Goal: Navigation & Orientation: Understand site structure

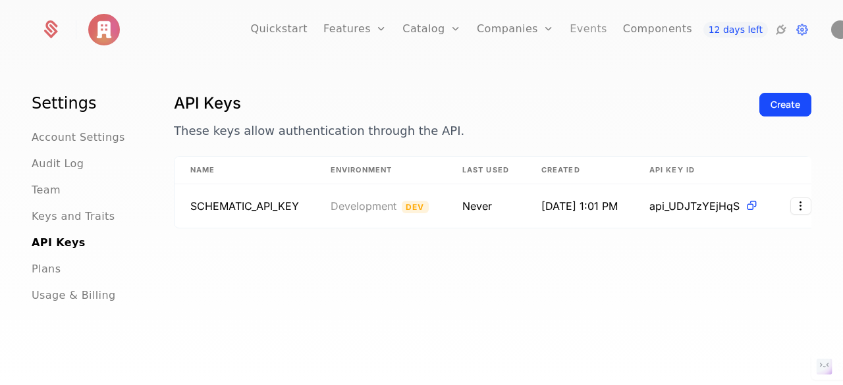
drag, startPoint x: 569, startPoint y: 31, endPoint x: 573, endPoint y: 57, distance: 26.0
click at [570, 31] on link "Events" at bounding box center [589, 29] width 38 height 59
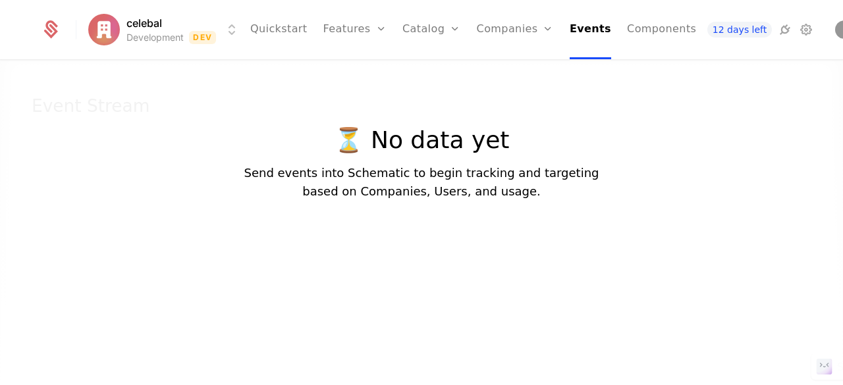
click at [592, 169] on div at bounding box center [421, 245] width 843 height 385
click at [632, 27] on link "Components" at bounding box center [661, 29] width 69 height 59
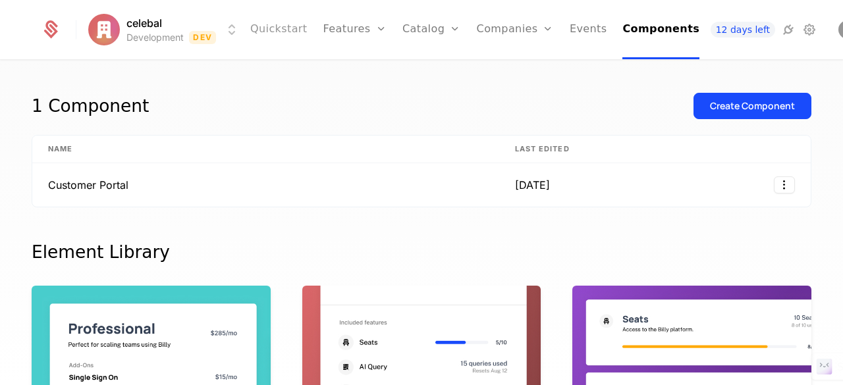
click at [289, 27] on link "Quickstart" at bounding box center [278, 29] width 57 height 59
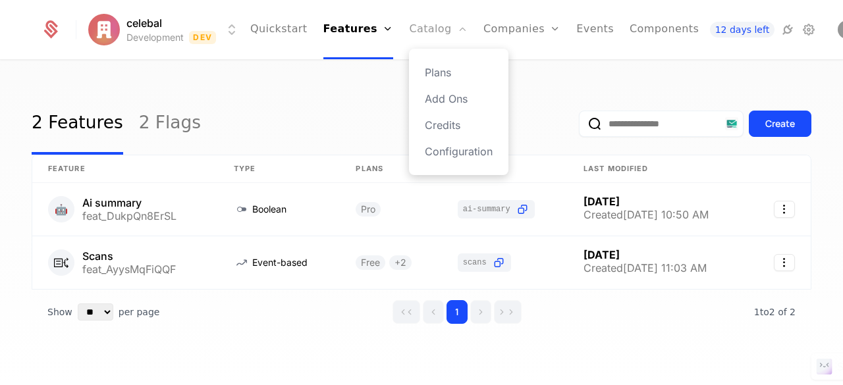
click at [409, 32] on link "Catalog" at bounding box center [438, 29] width 59 height 59
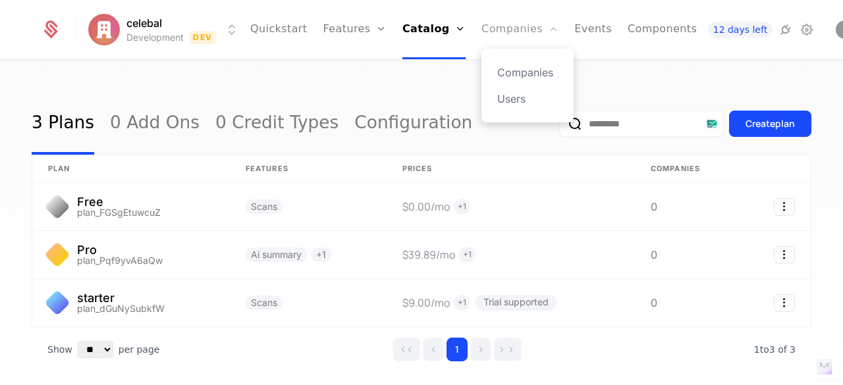
click at [548, 24] on icon "Main" at bounding box center [553, 29] width 11 height 11
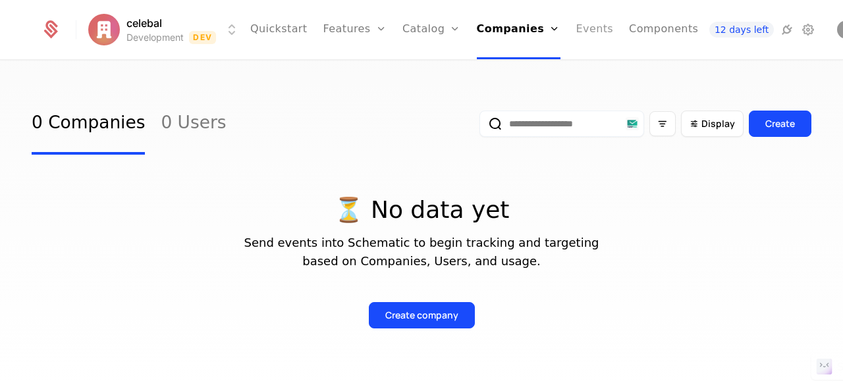
click at [576, 18] on link "Events" at bounding box center [595, 29] width 38 height 59
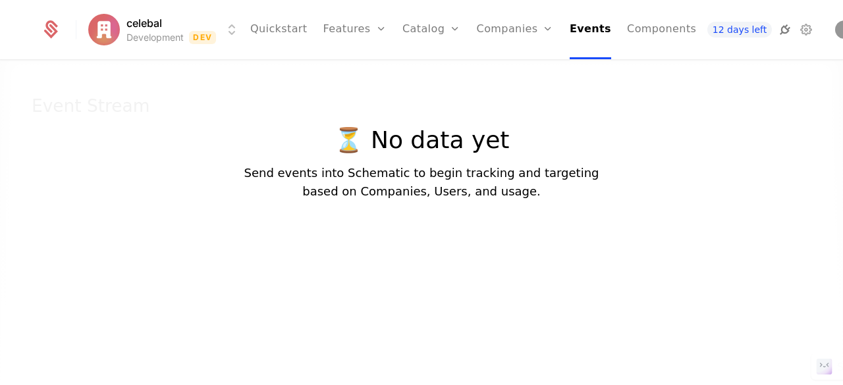
click at [777, 33] on icon at bounding box center [785, 30] width 16 height 16
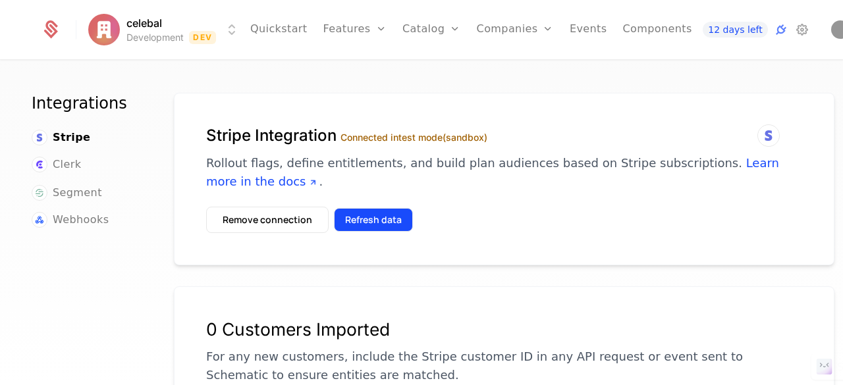
click at [375, 224] on button "Refresh data" at bounding box center [373, 220] width 79 height 24
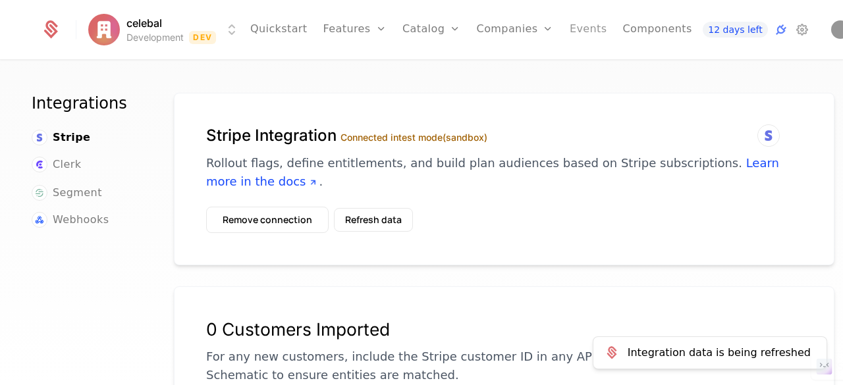
click at [570, 26] on link "Events" at bounding box center [589, 29] width 38 height 59
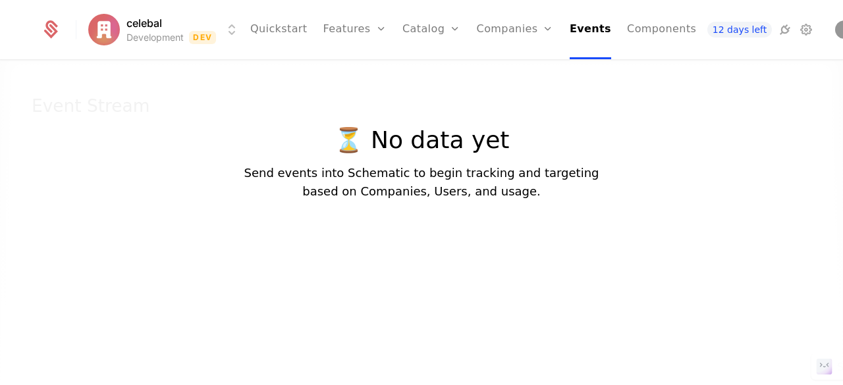
click at [740, 171] on div at bounding box center [421, 245] width 843 height 385
